Goal: Task Accomplishment & Management: Manage account settings

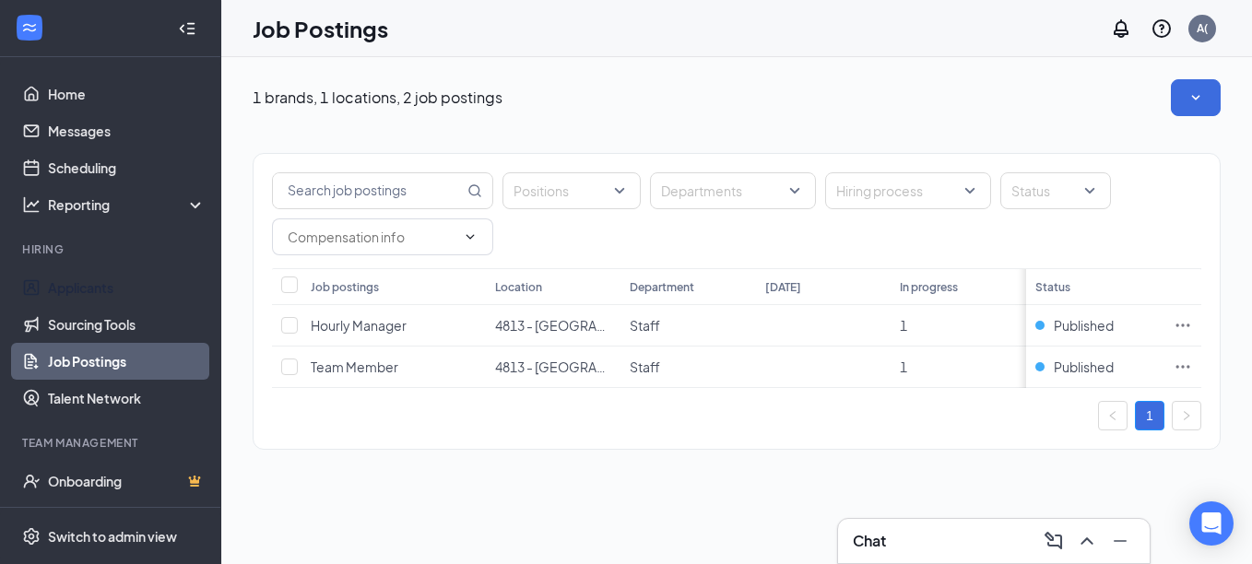
drag, startPoint x: 100, startPoint y: 292, endPoint x: 196, endPoint y: 283, distance: 97.2
click at [100, 292] on link "Applicants" at bounding box center [127, 287] width 158 height 37
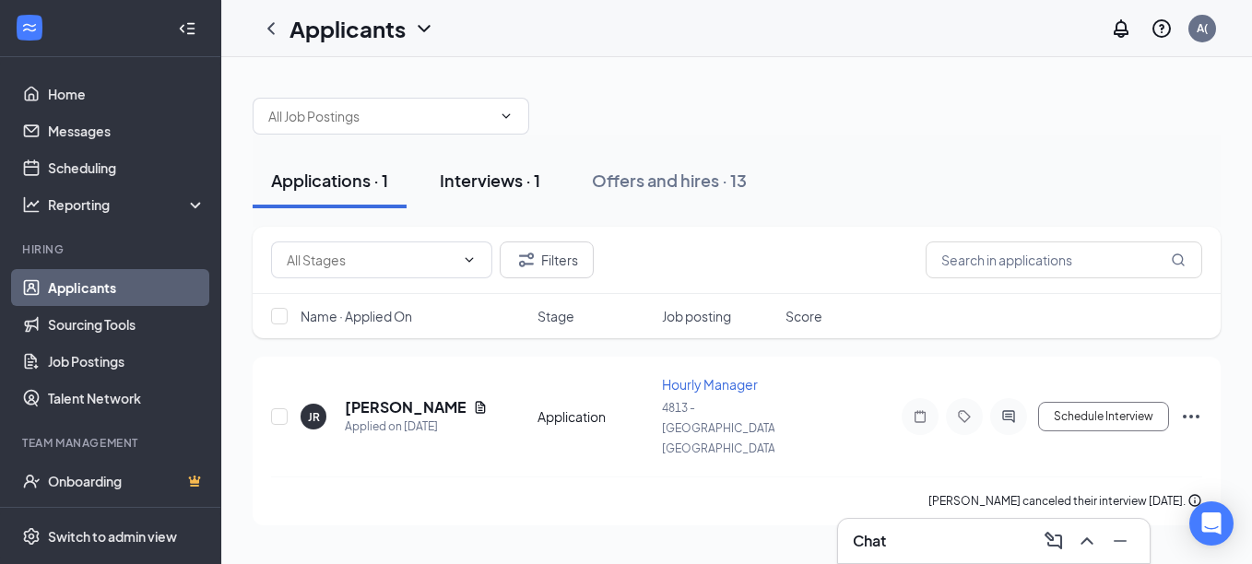
click at [504, 172] on div "Interviews · 1" at bounding box center [490, 180] width 100 height 23
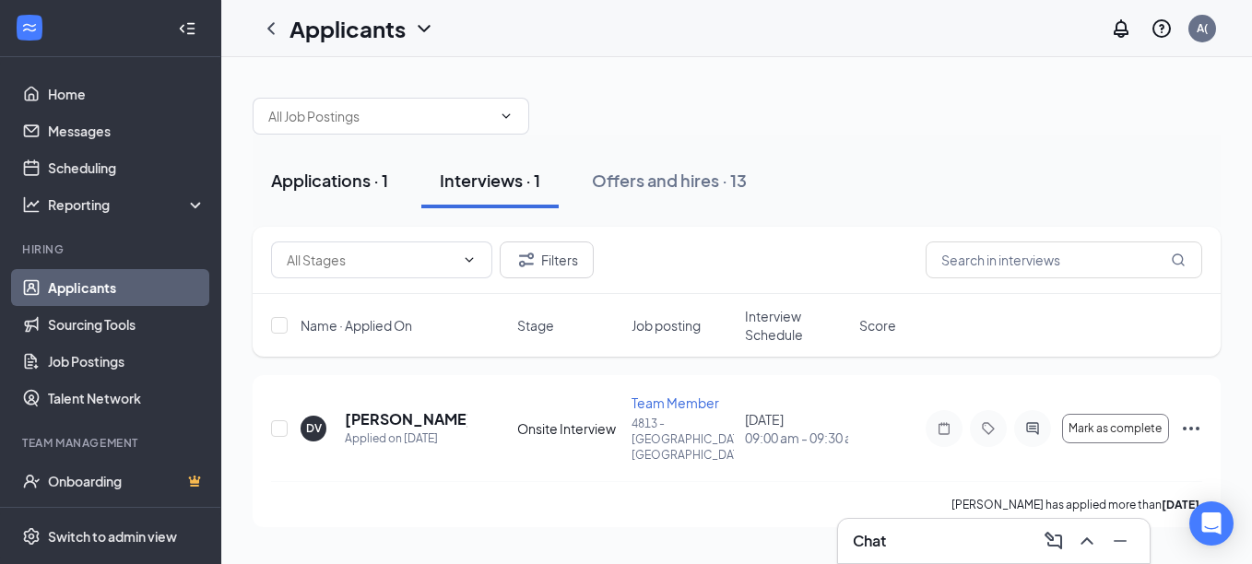
click at [313, 177] on div "Applications · 1" at bounding box center [329, 180] width 117 height 23
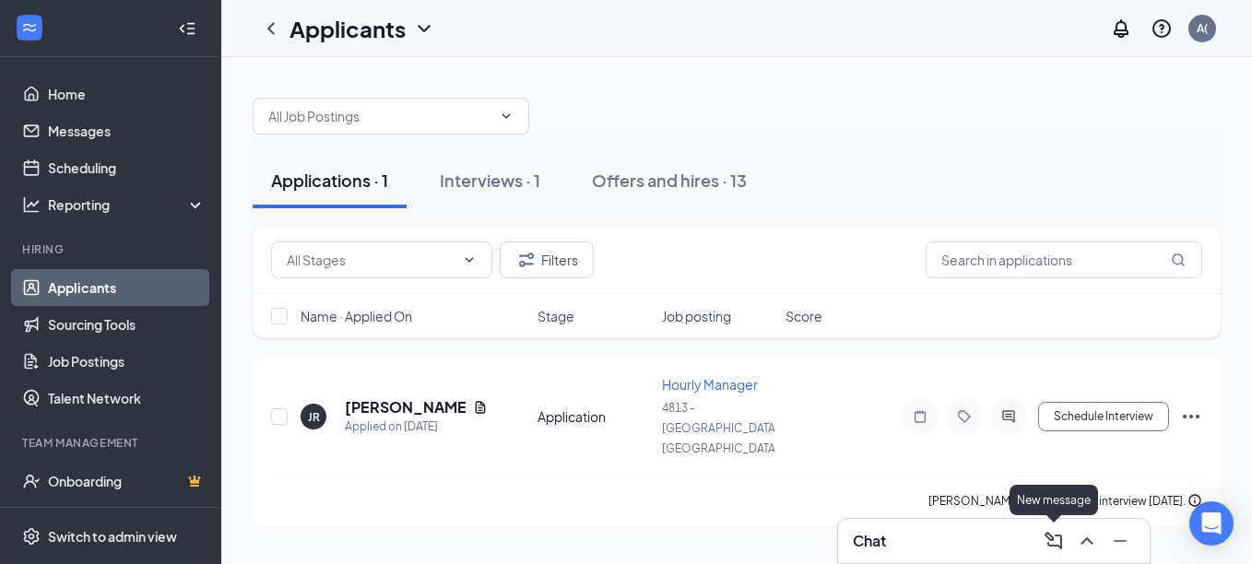
click at [1049, 543] on icon "ComposeMessage" at bounding box center [1053, 541] width 18 height 18
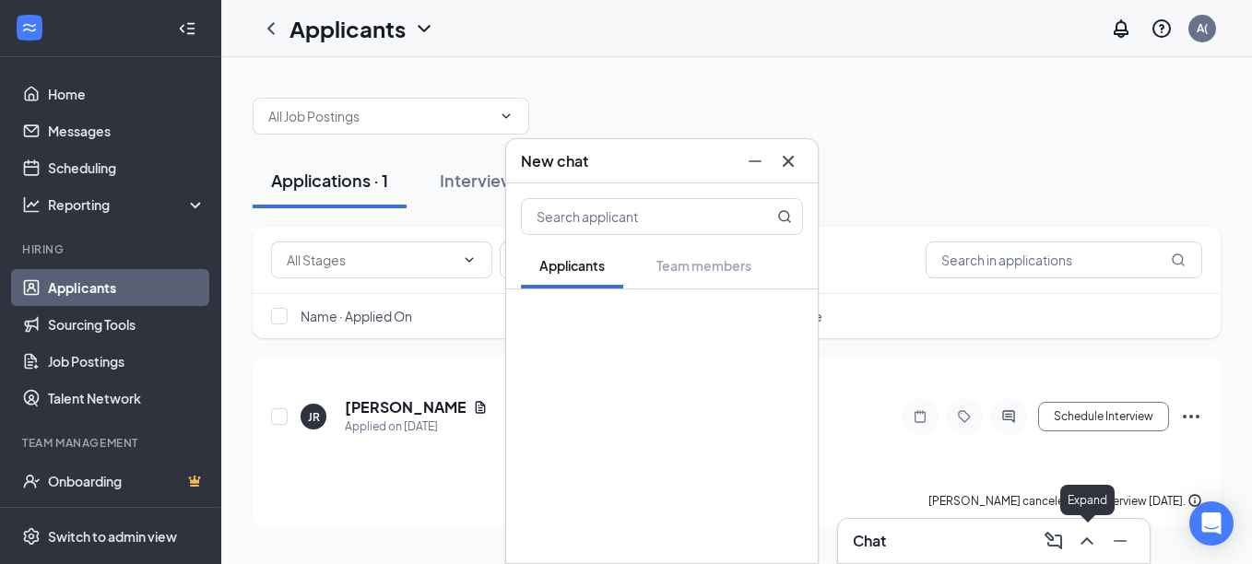
click at [1076, 540] on icon "ChevronUp" at bounding box center [1087, 541] width 22 height 22
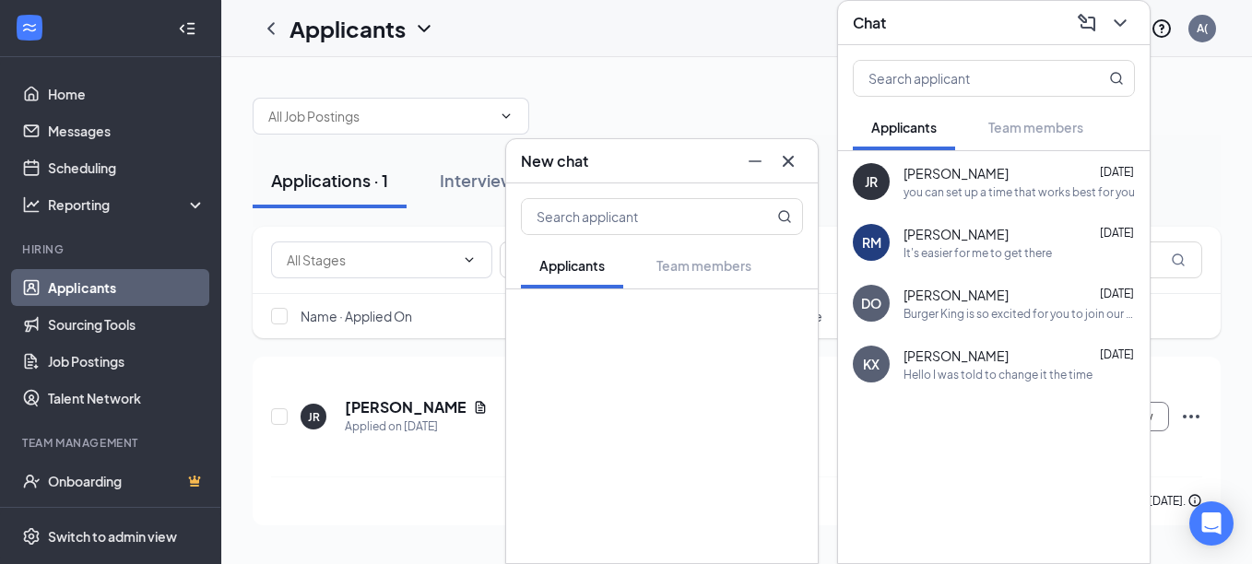
click at [949, 196] on div "you can set up a time that works best for you" at bounding box center [1018, 192] width 231 height 16
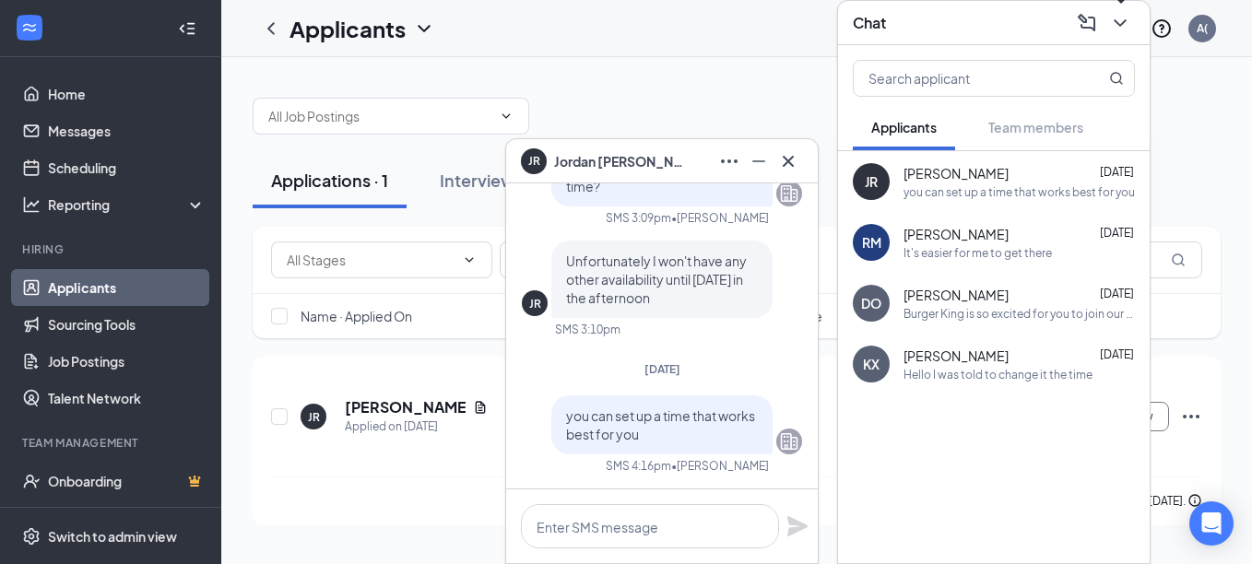
click at [1114, 18] on icon "ChevronDown" at bounding box center [1120, 23] width 22 height 22
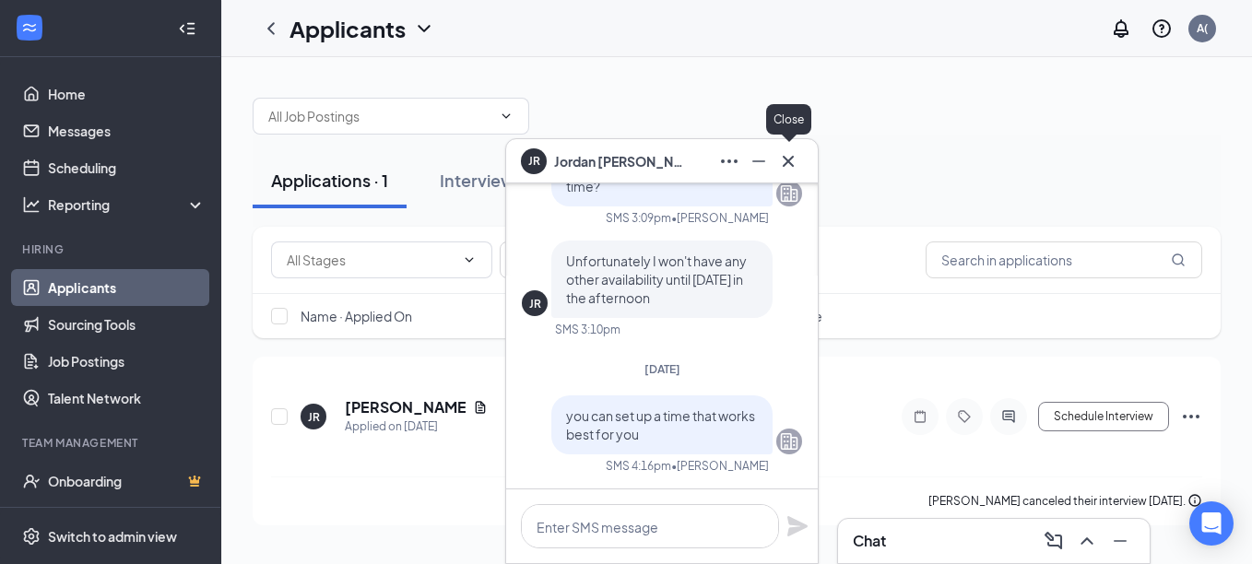
click at [796, 159] on icon "Cross" at bounding box center [788, 161] width 22 height 22
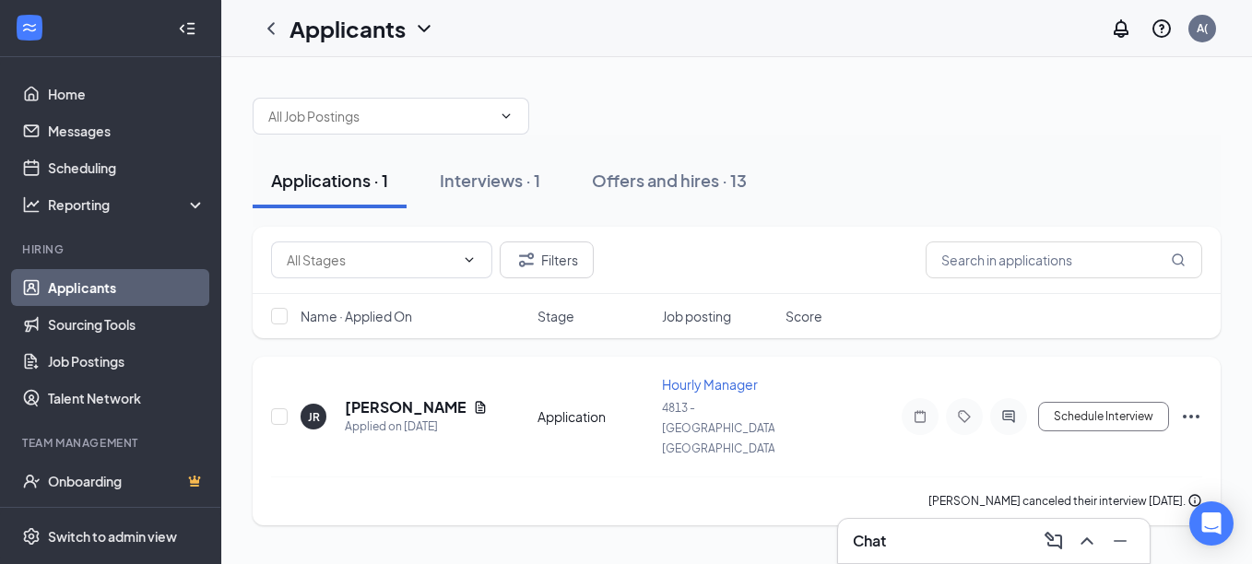
click at [1194, 406] on icon "Ellipses" at bounding box center [1191, 417] width 22 height 22
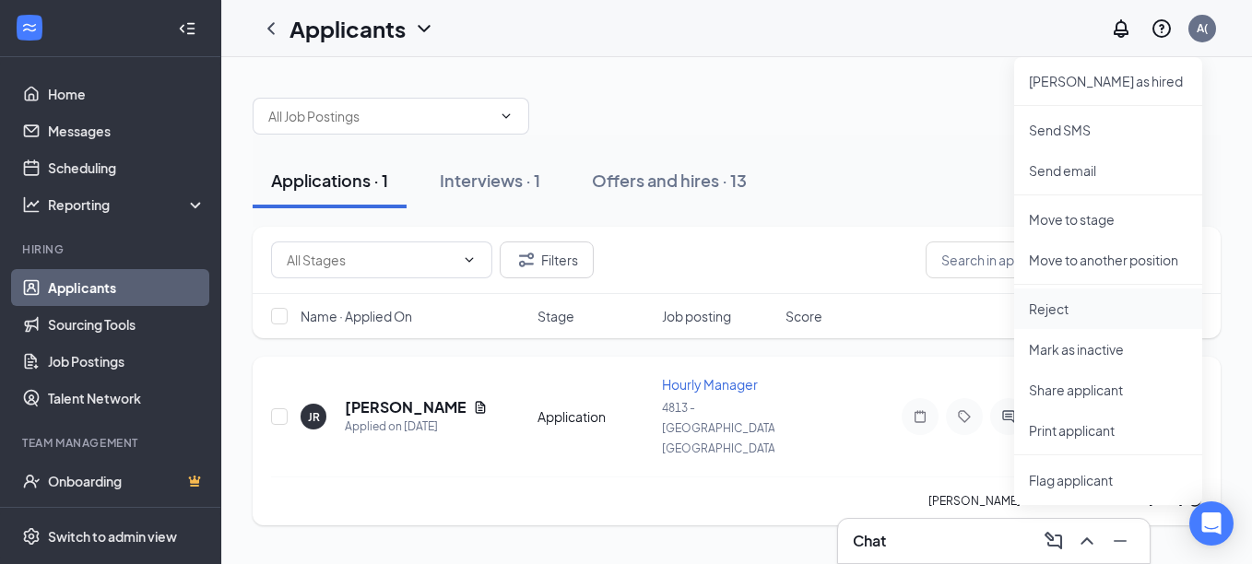
click at [1068, 320] on li "Reject" at bounding box center [1108, 309] width 188 height 41
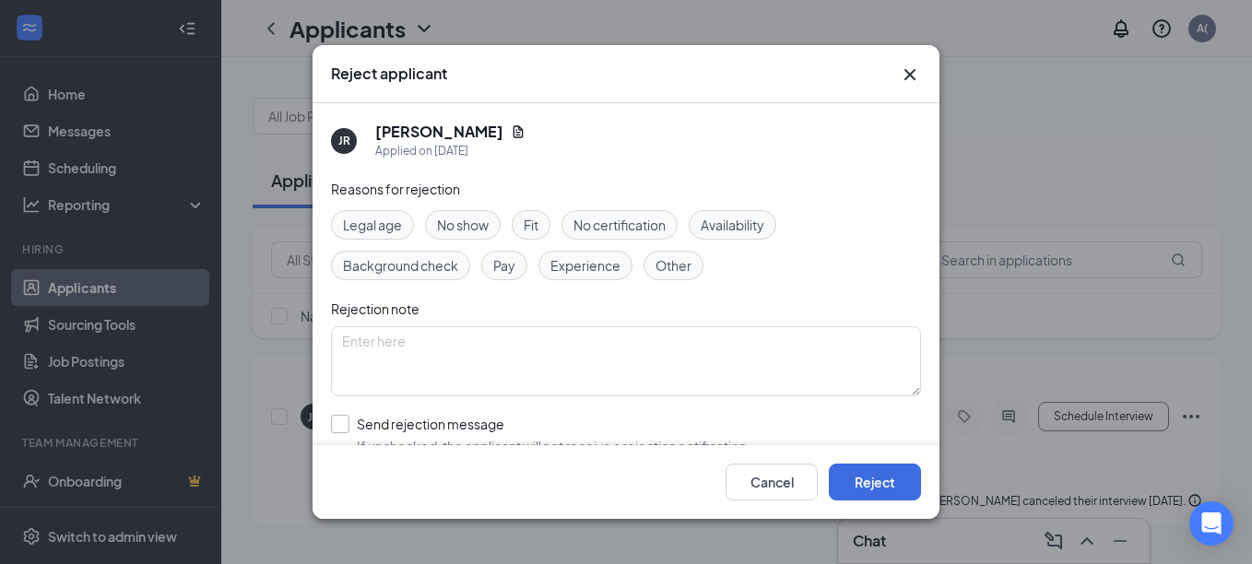
click at [339, 429] on input "Send rejection message If unchecked, the applicant will not receive a rejection…" at bounding box center [540, 435] width 419 height 41
checkbox input "true"
click at [898, 483] on button "Reject" at bounding box center [875, 482] width 92 height 37
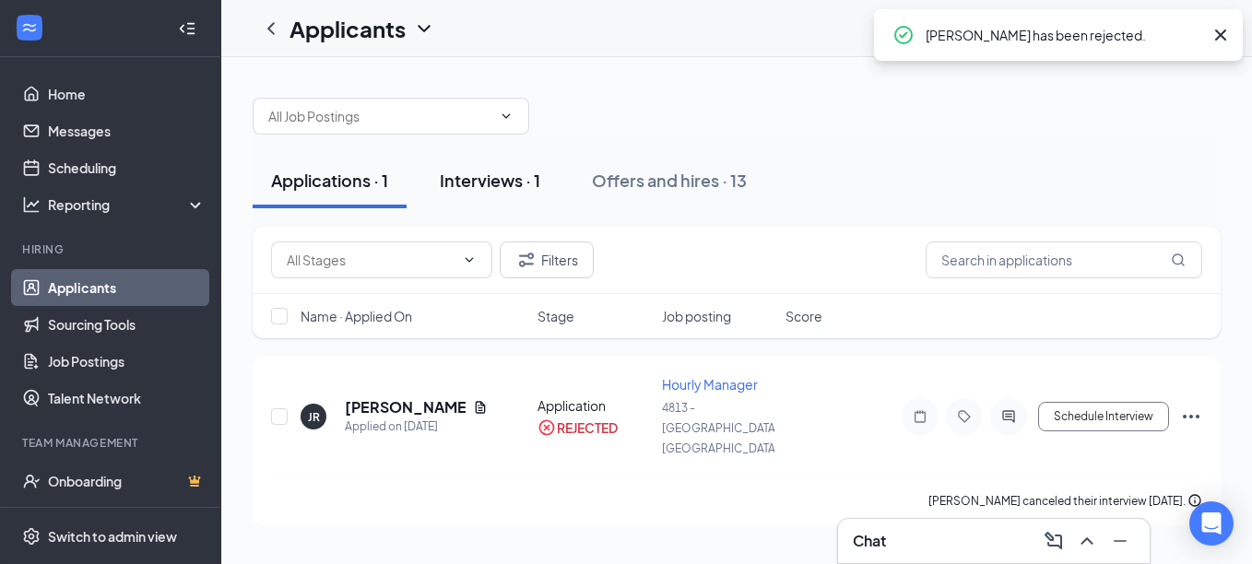
click at [454, 181] on div "Interviews · 1" at bounding box center [490, 180] width 100 height 23
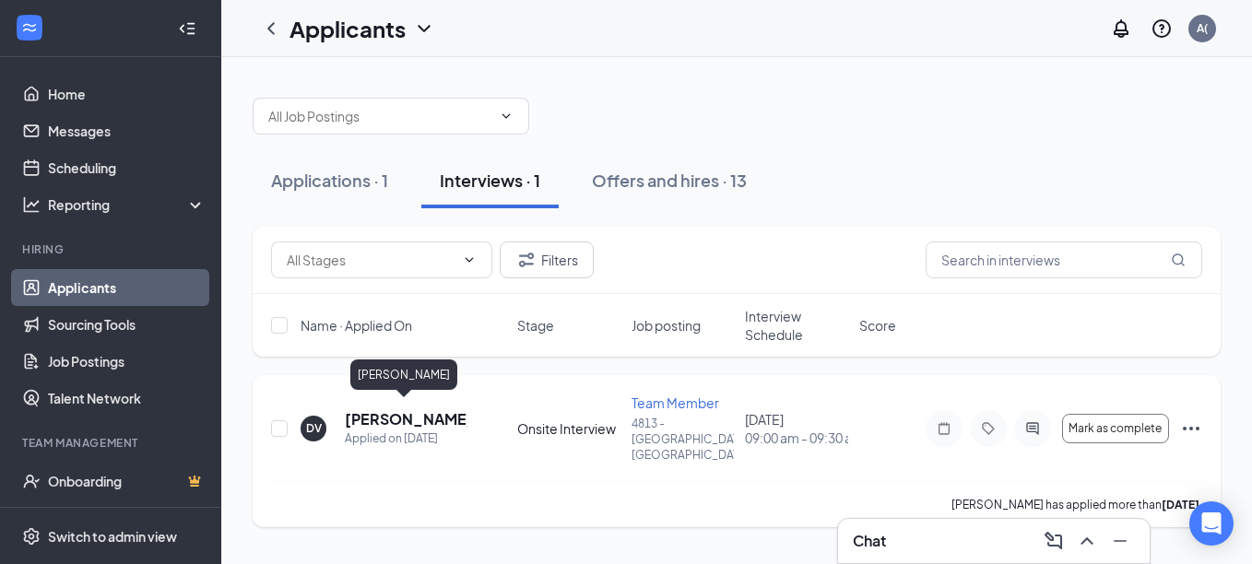
click at [394, 410] on h5 "[PERSON_NAME]" at bounding box center [406, 419] width 123 height 20
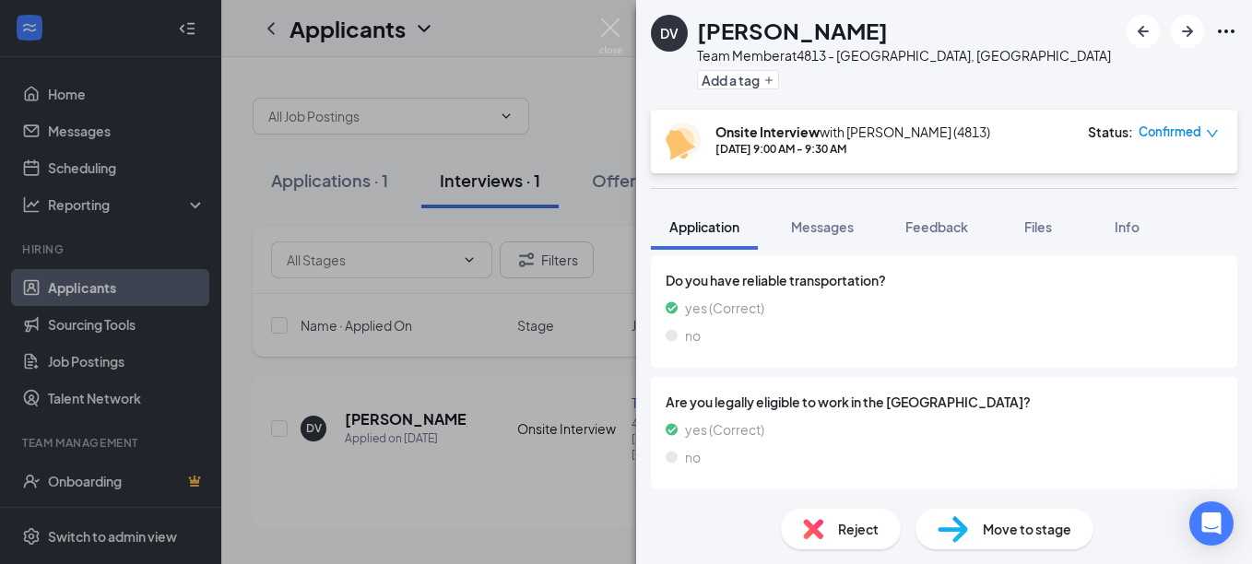
scroll to position [792, 0]
click at [602, 23] on img at bounding box center [610, 36] width 23 height 36
